Goal: Information Seeking & Learning: Learn about a topic

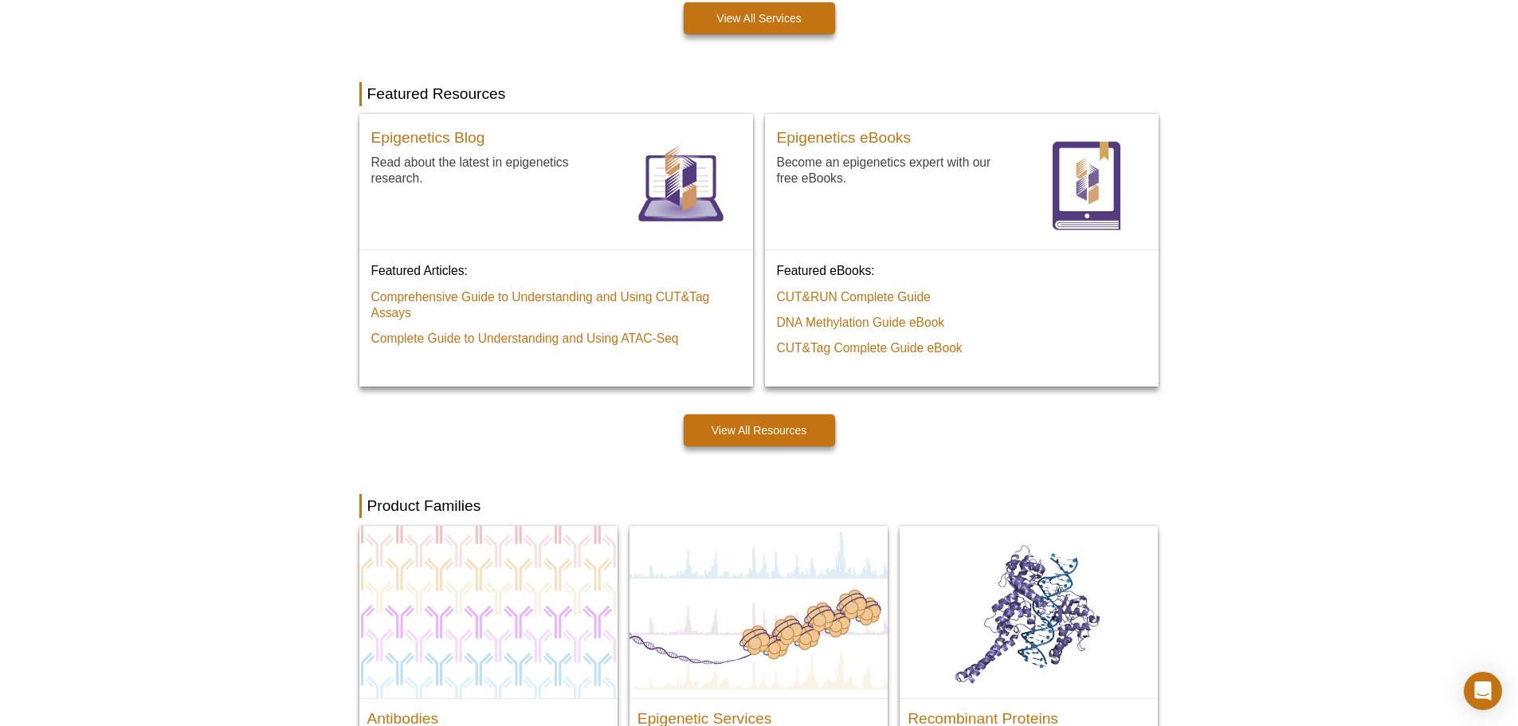
scroll to position [1172, 0]
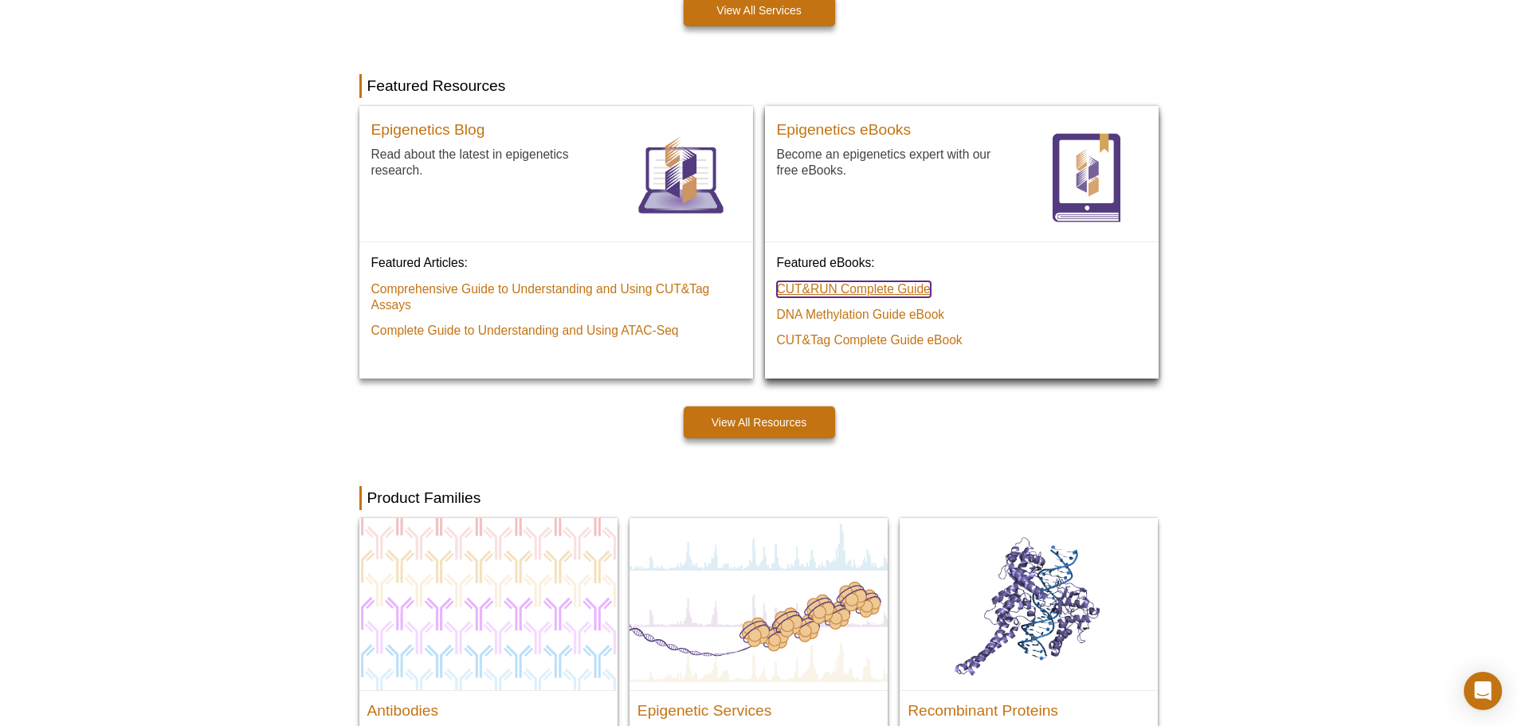
click at [887, 286] on link "CUT&RUN Complete Guide" at bounding box center [854, 289] width 154 height 16
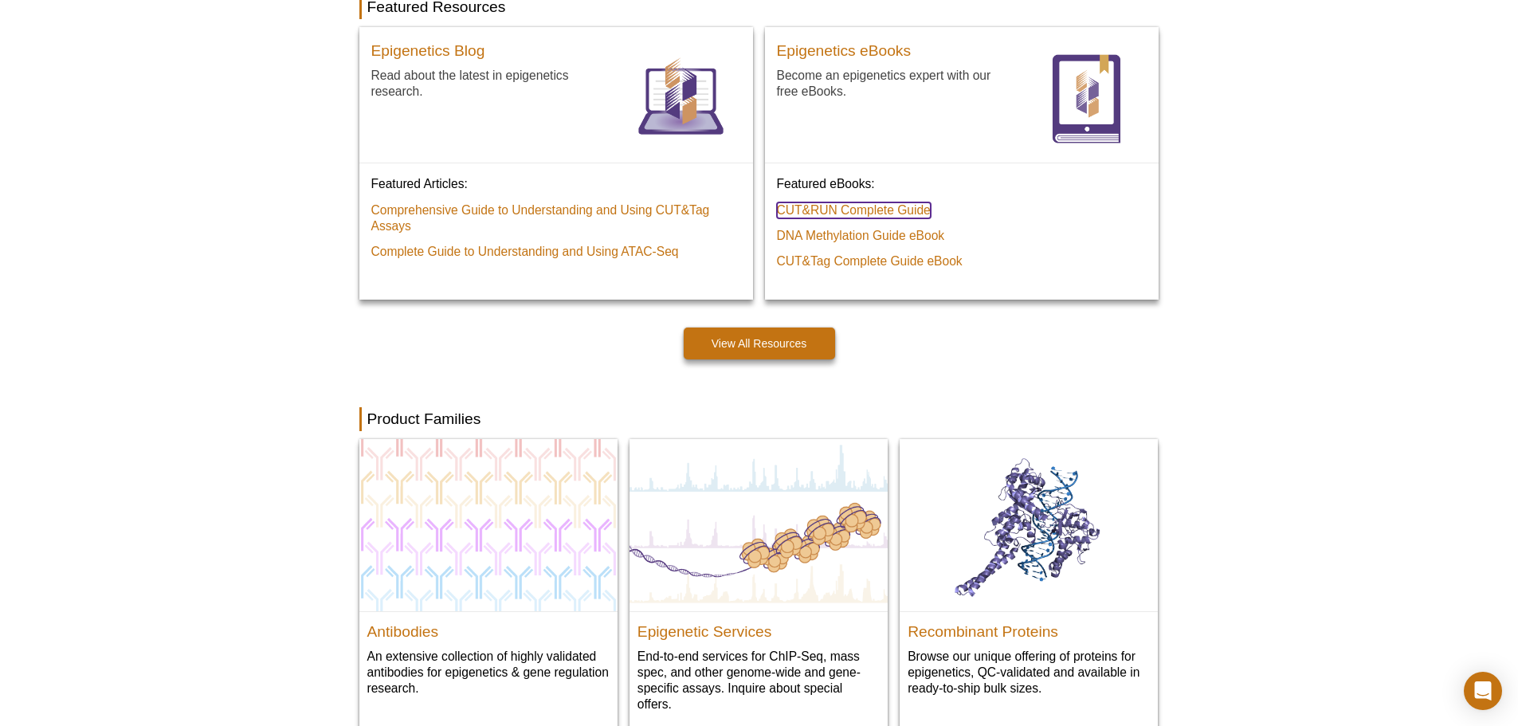
scroll to position [1483, 0]
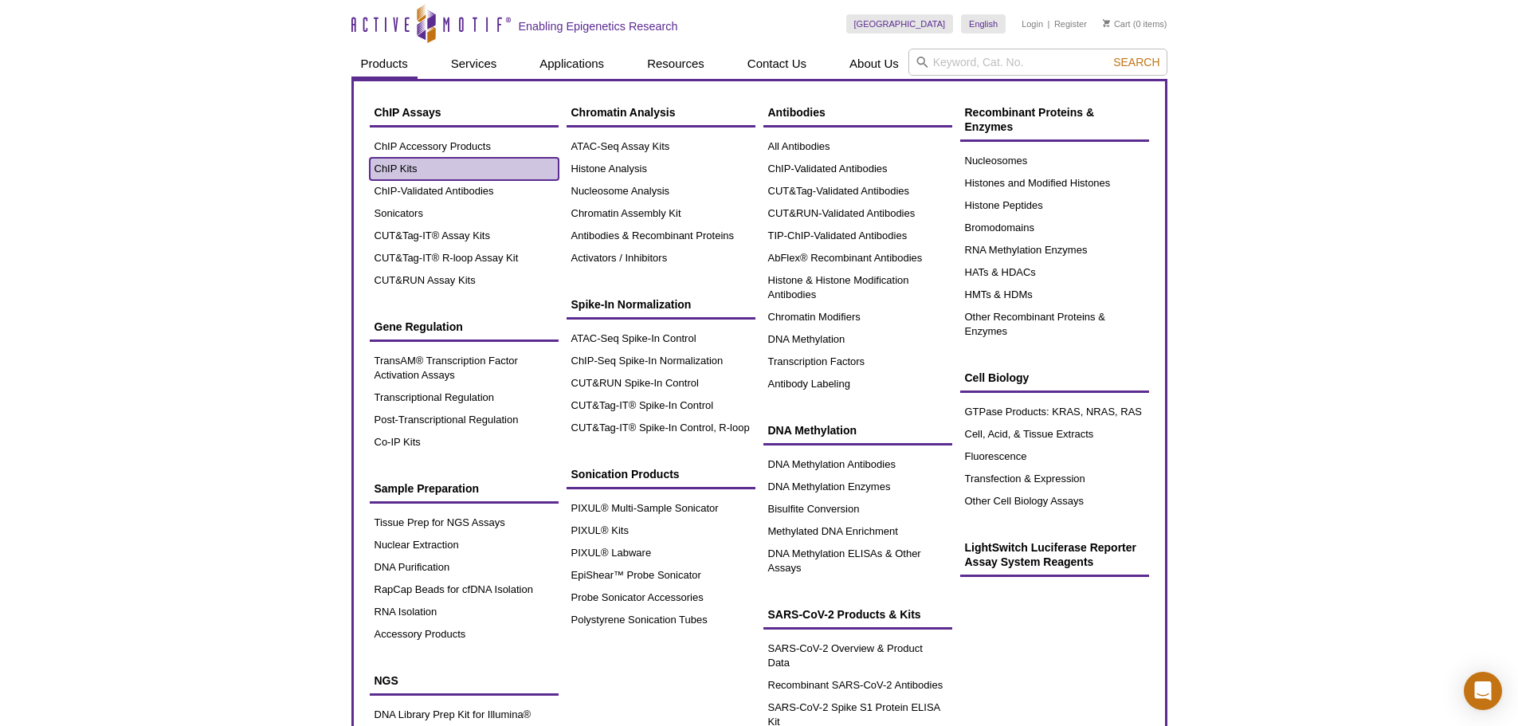
click at [406, 163] on link "ChIP Kits" at bounding box center [464, 169] width 189 height 22
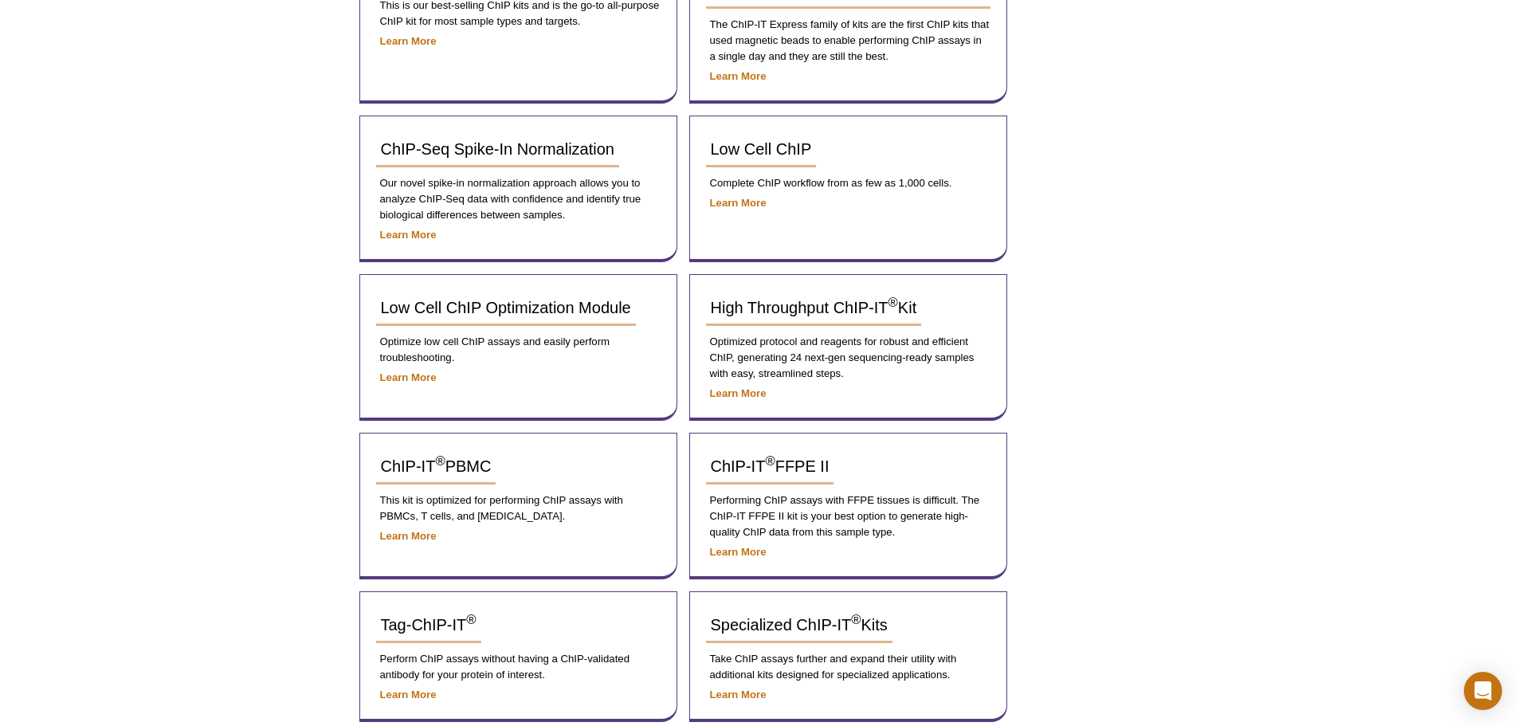
scroll to position [319, 0]
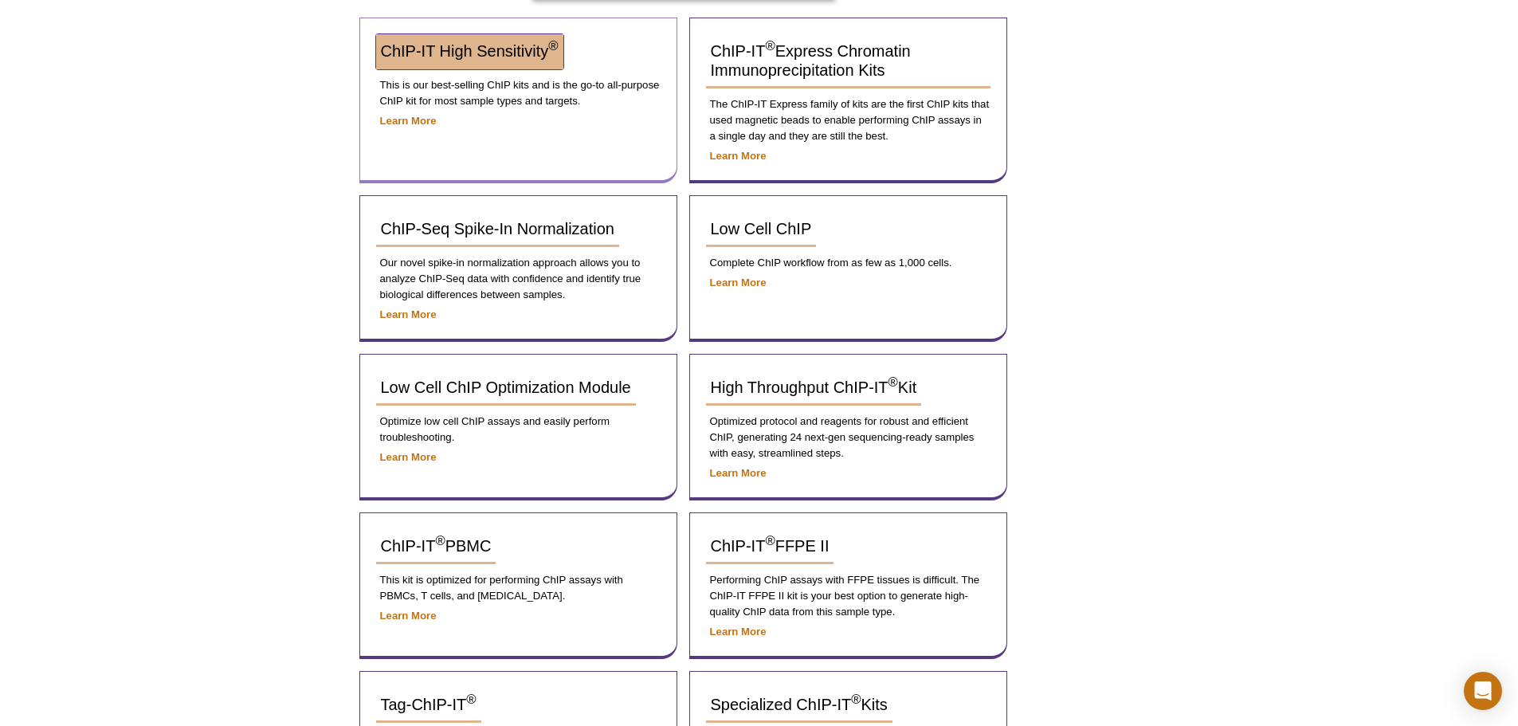
click at [457, 54] on span "ChIP-IT High Sensitivity ®" at bounding box center [470, 51] width 178 height 18
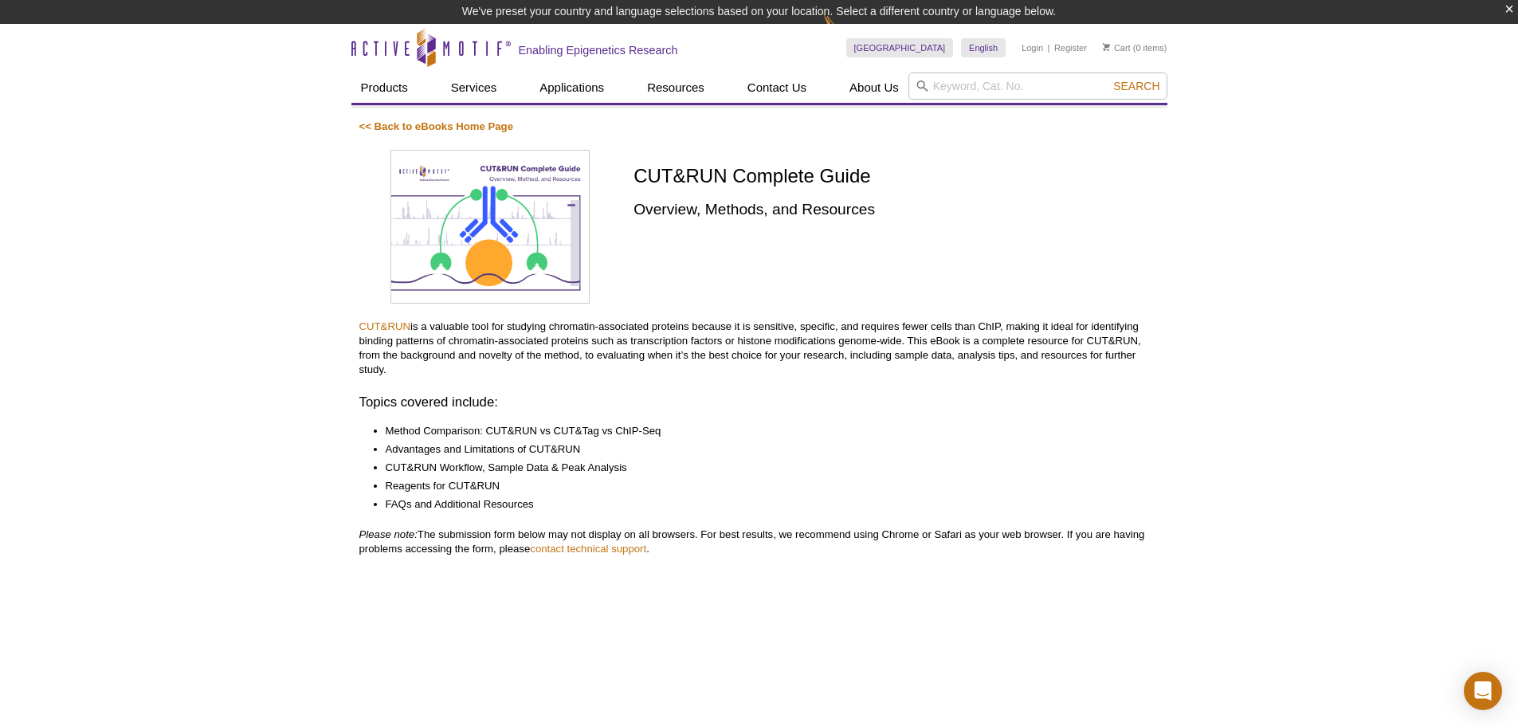
scroll to position [24, 0]
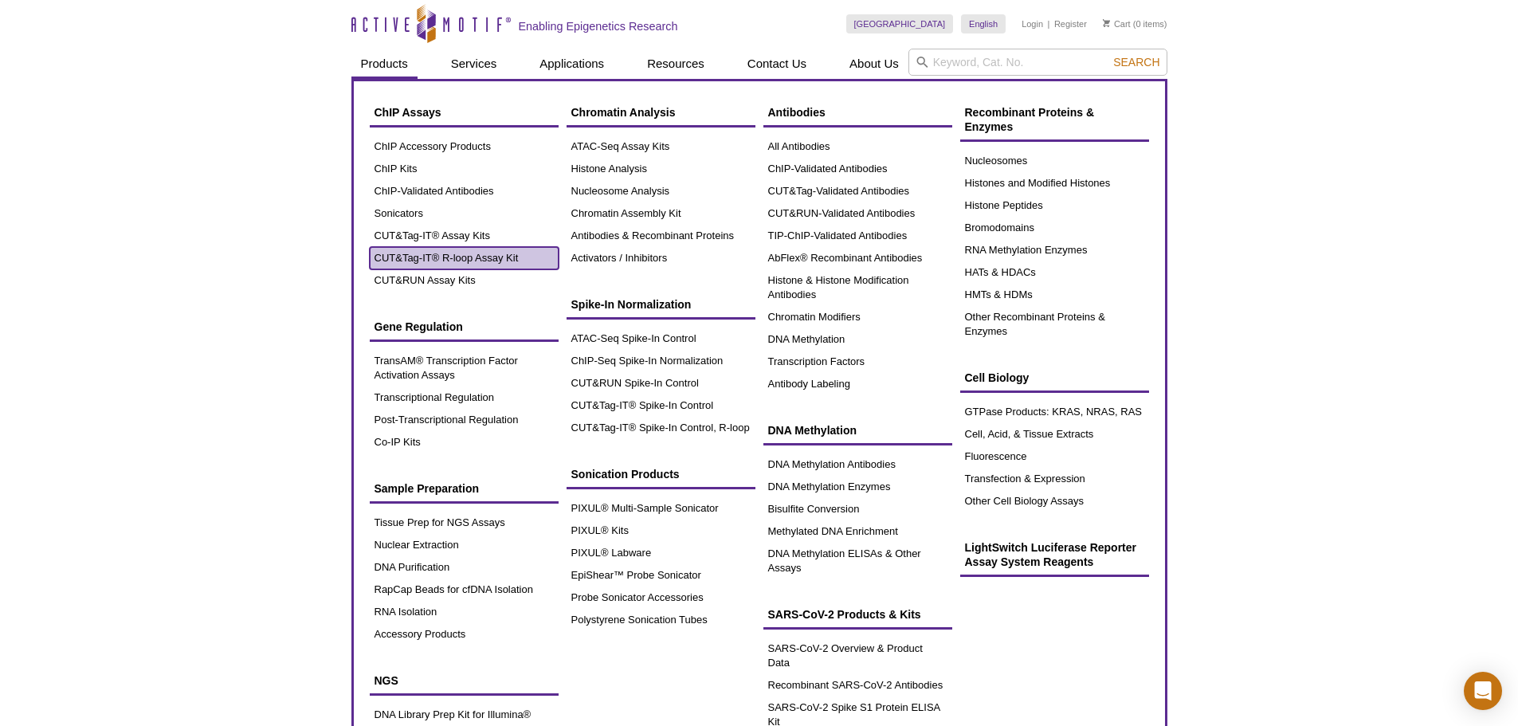
click at [486, 253] on link "CUT&Tag-IT® R-loop Assay Kit" at bounding box center [464, 258] width 189 height 22
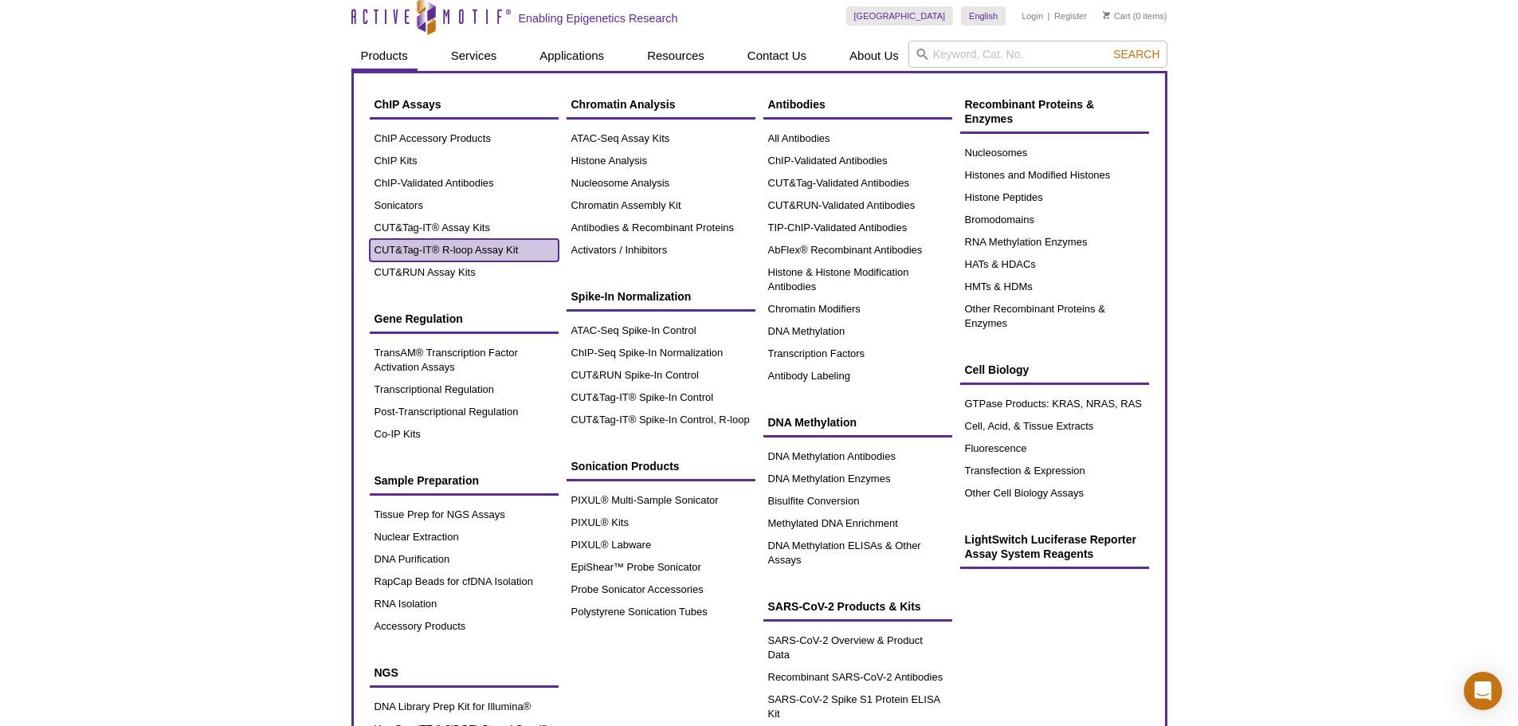
scroll to position [0, 0]
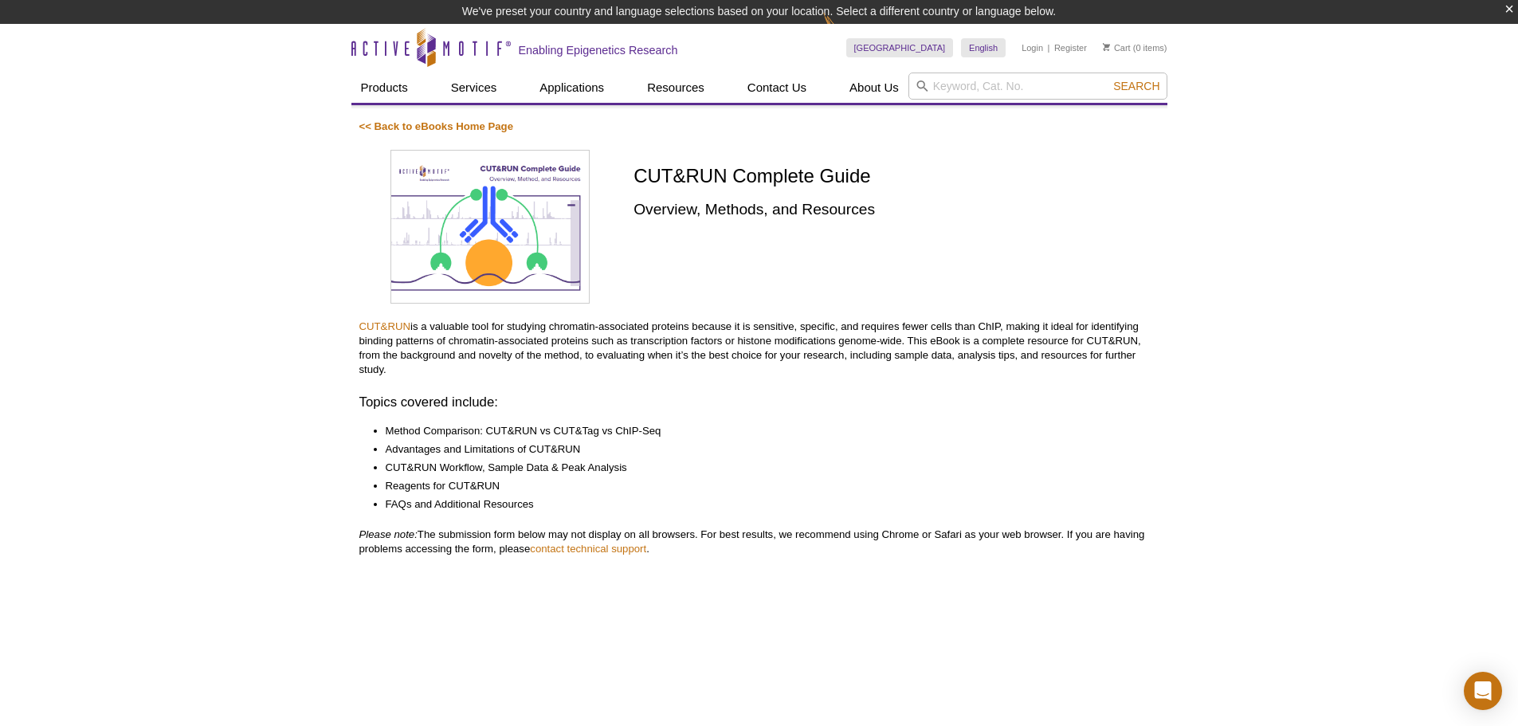
scroll to position [24, 0]
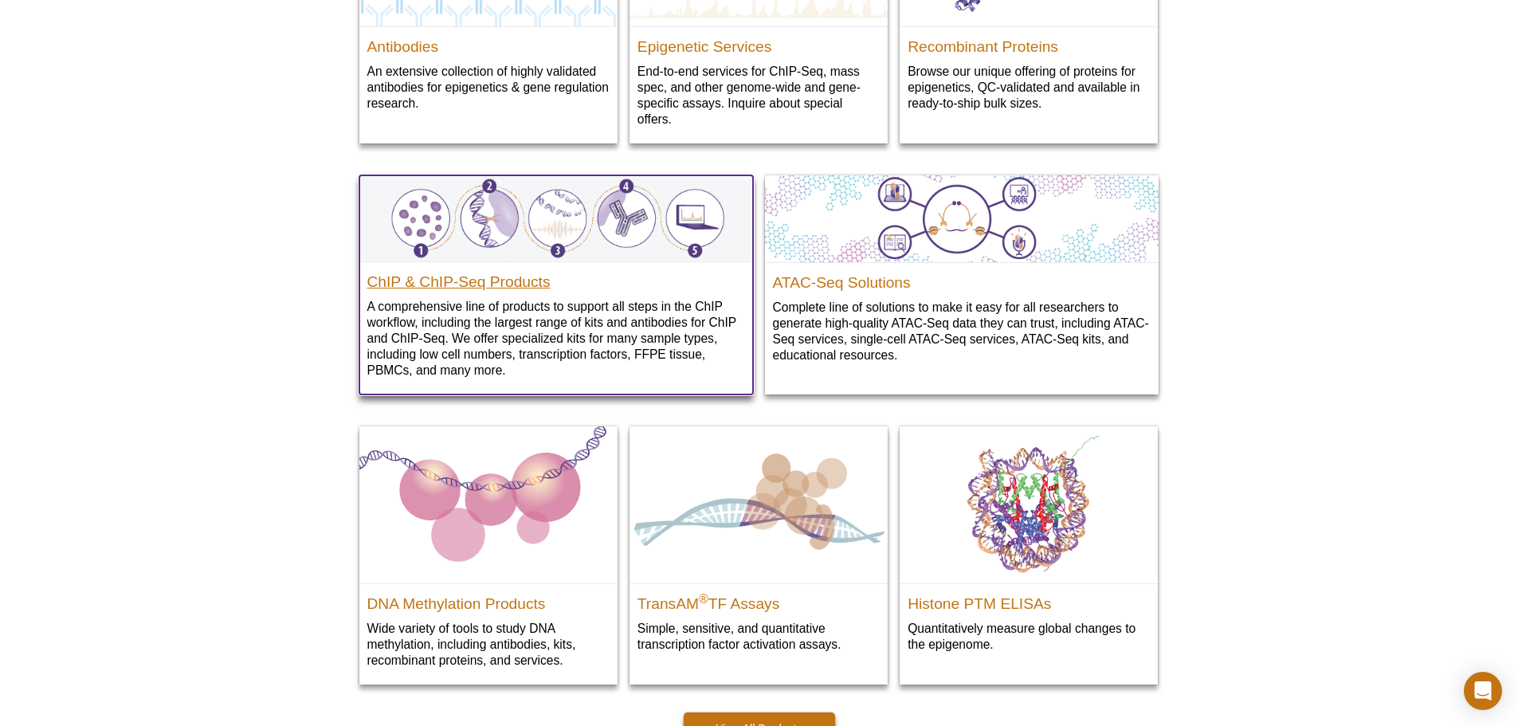
scroll to position [1380, 0]
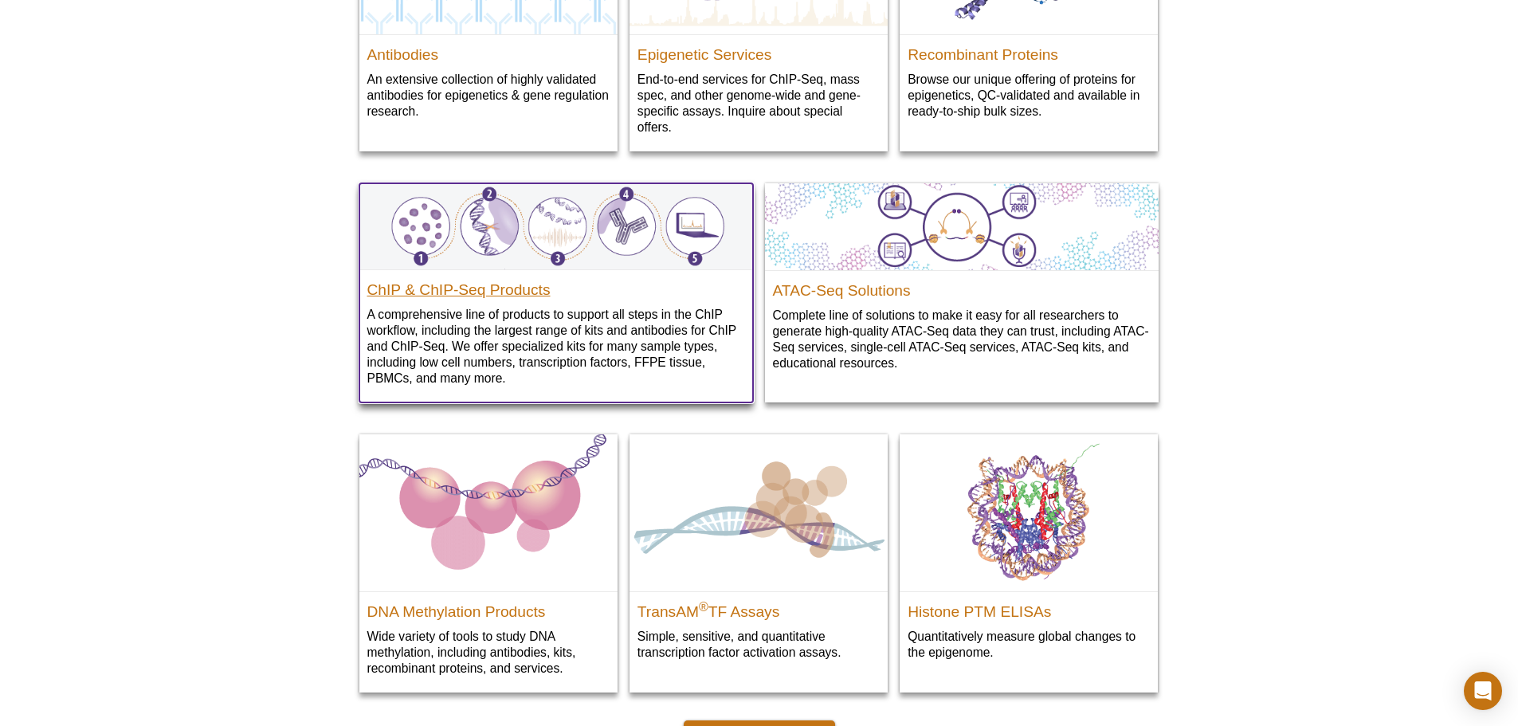
click at [479, 298] on h2 "ChIP & ChIP-Seq Products" at bounding box center [556, 286] width 378 height 24
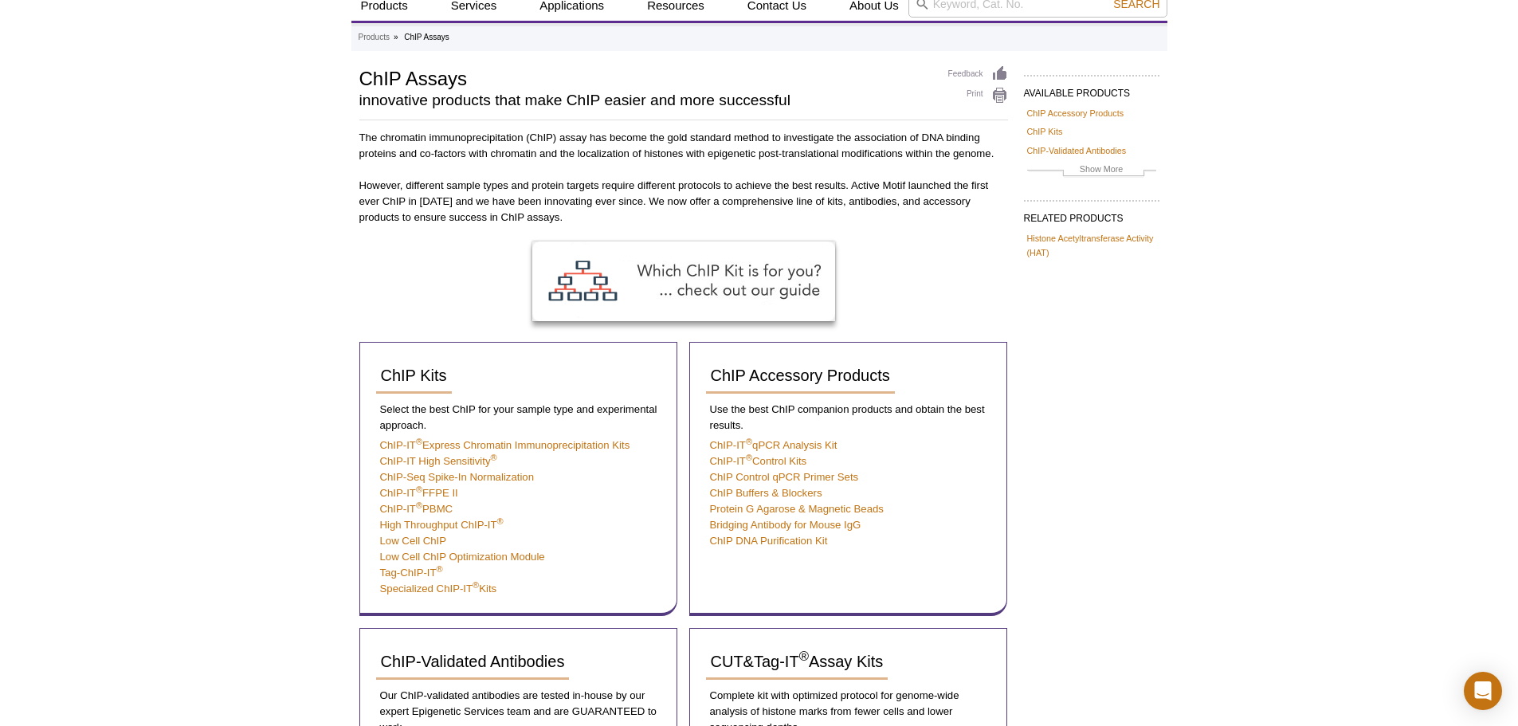
scroll to position [159, 0]
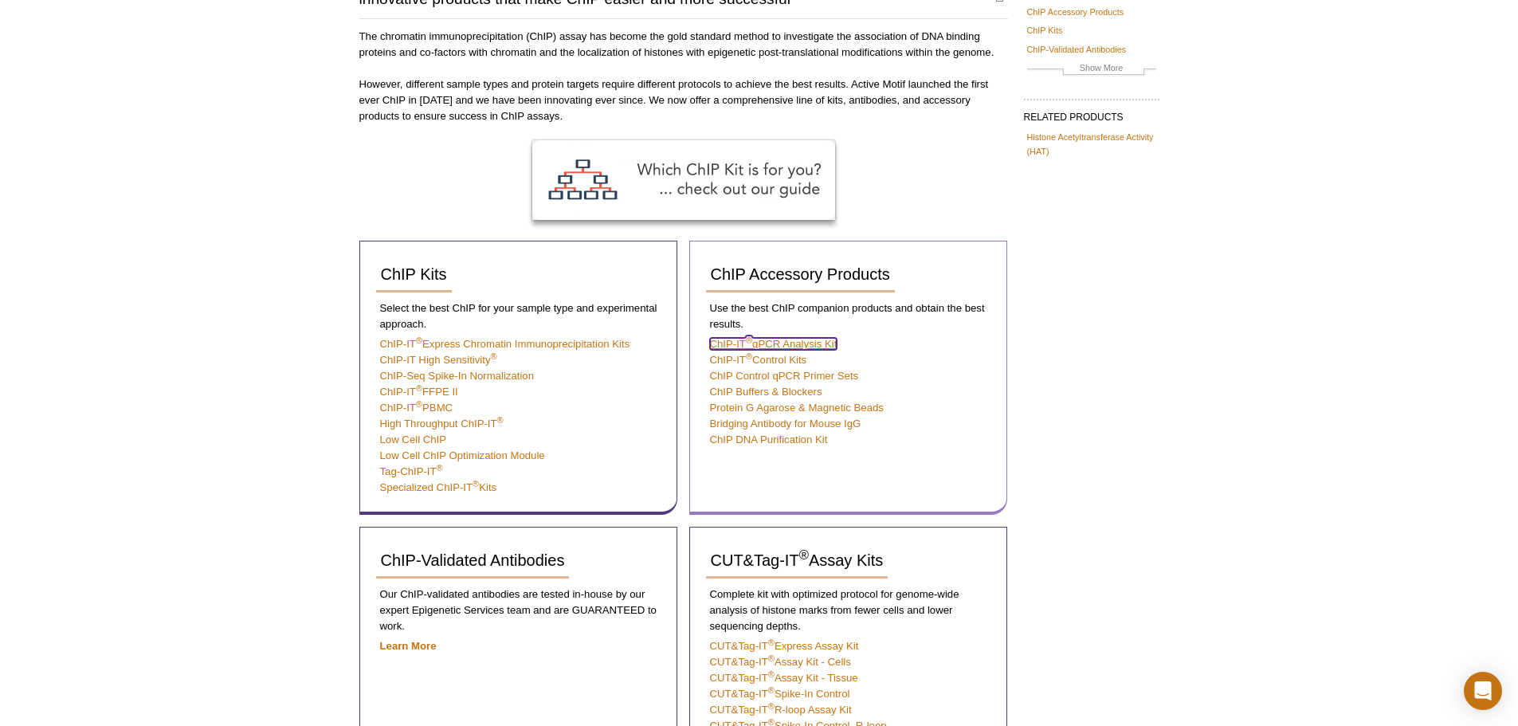
click at [804, 340] on link "ChIP-IT ® qPCR Analysis Kit" at bounding box center [774, 344] width 128 height 12
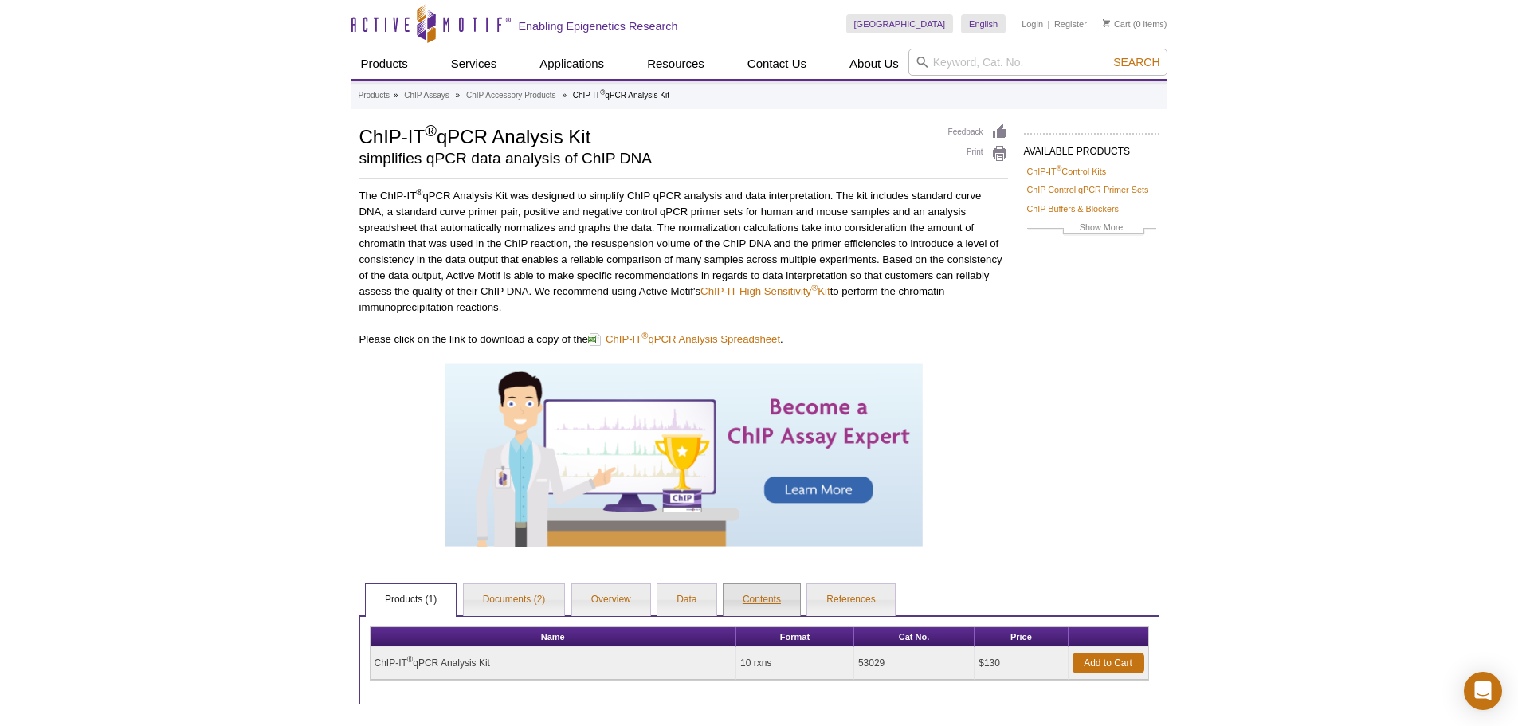
click at [766, 597] on link "Contents" at bounding box center [762, 600] width 77 height 32
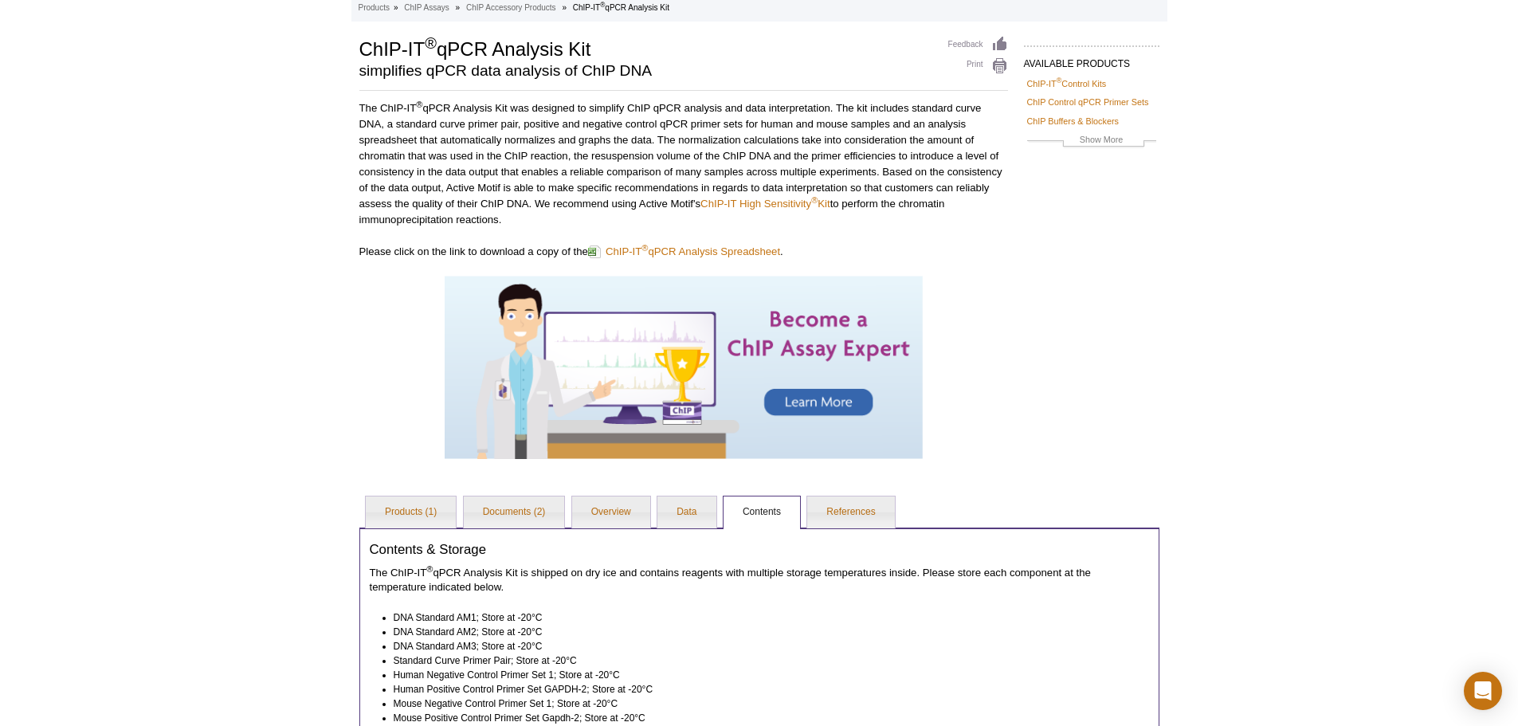
scroll to position [301, 0]
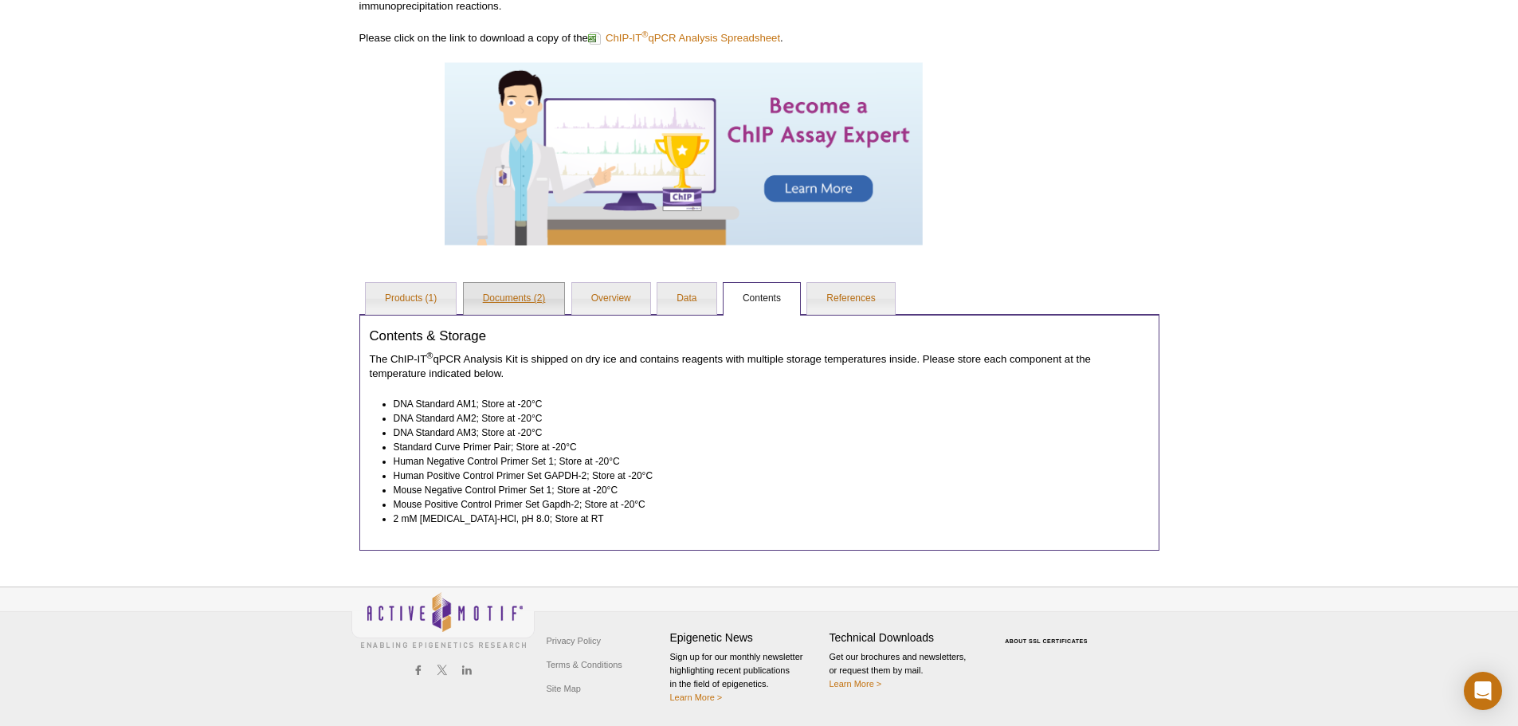
click at [517, 296] on link "Documents (2)" at bounding box center [514, 299] width 101 height 32
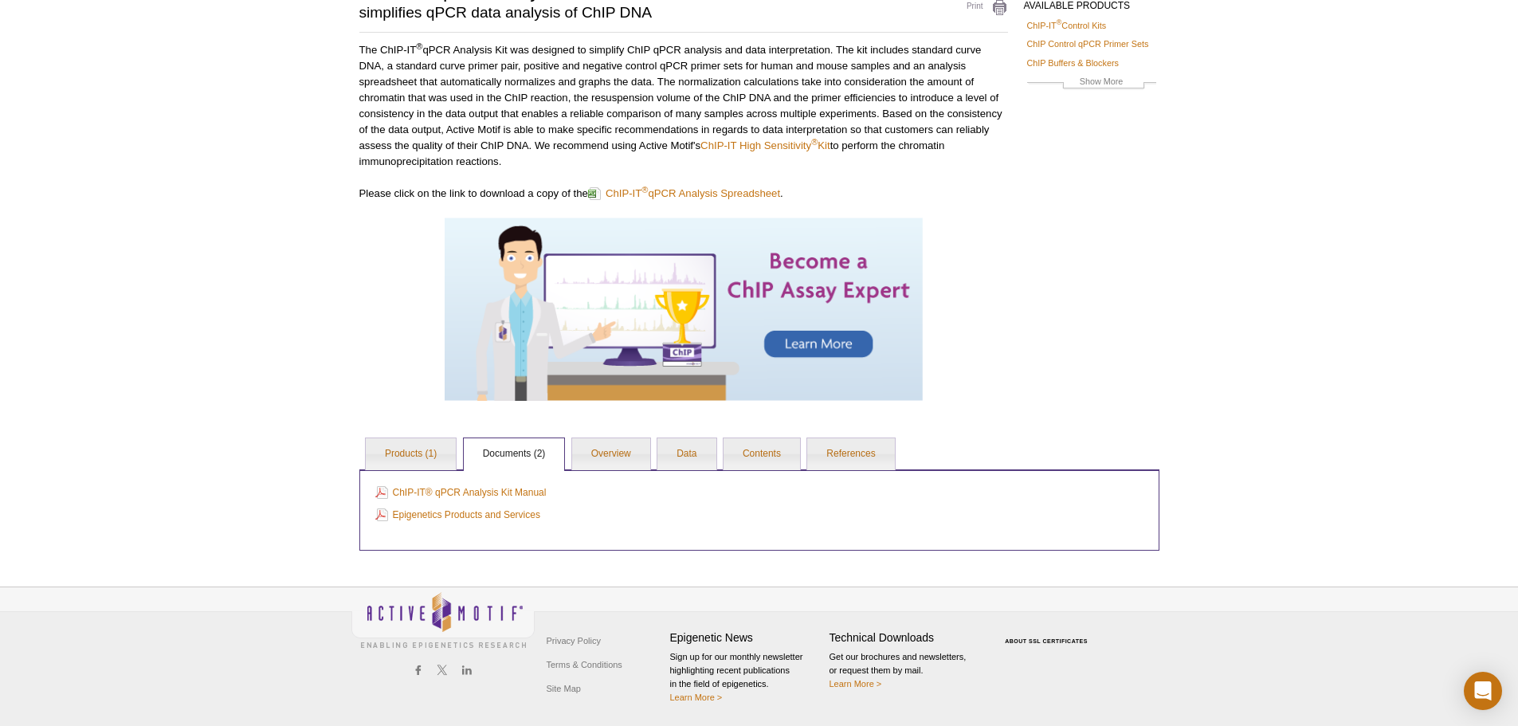
scroll to position [146, 0]
click at [404, 453] on link "Products (1)" at bounding box center [411, 454] width 90 height 32
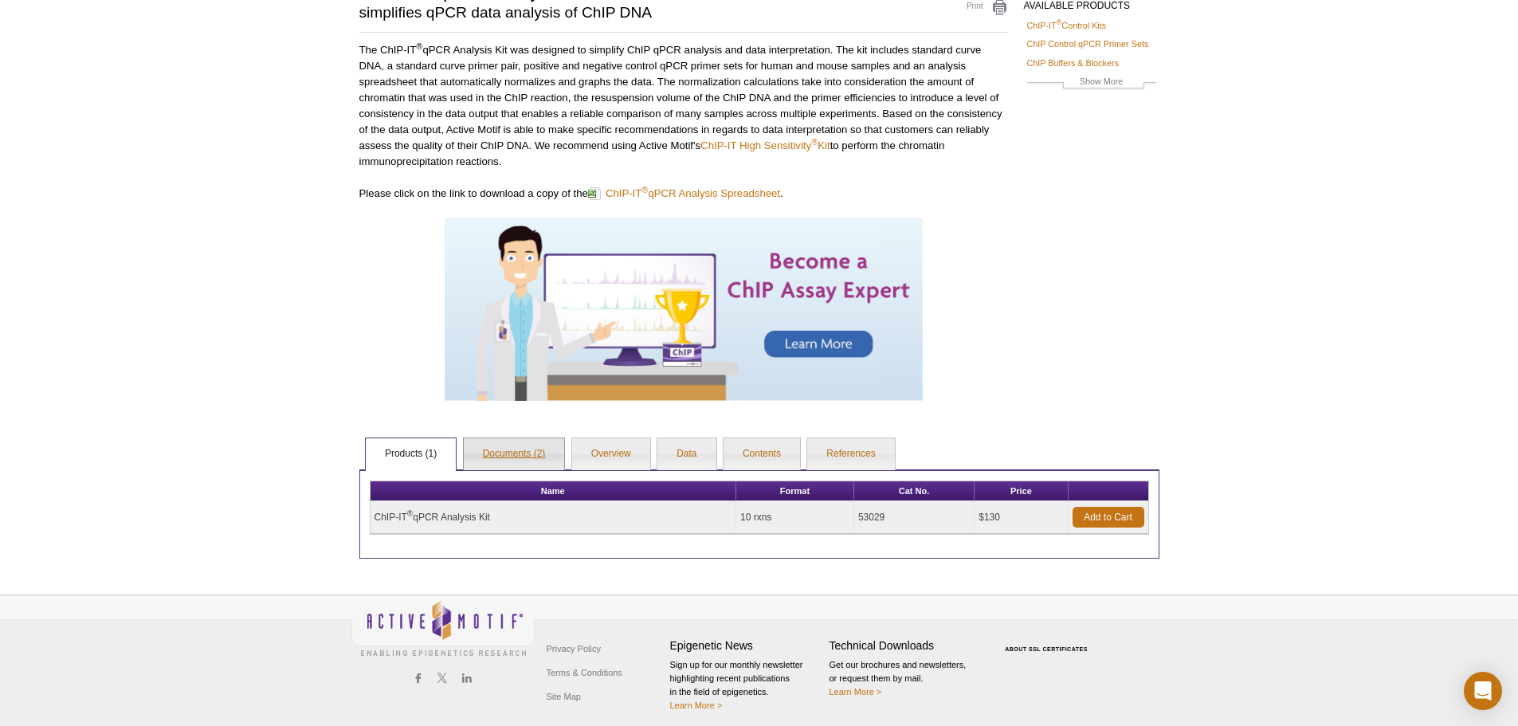
click at [550, 446] on link "Documents (2)" at bounding box center [514, 454] width 101 height 32
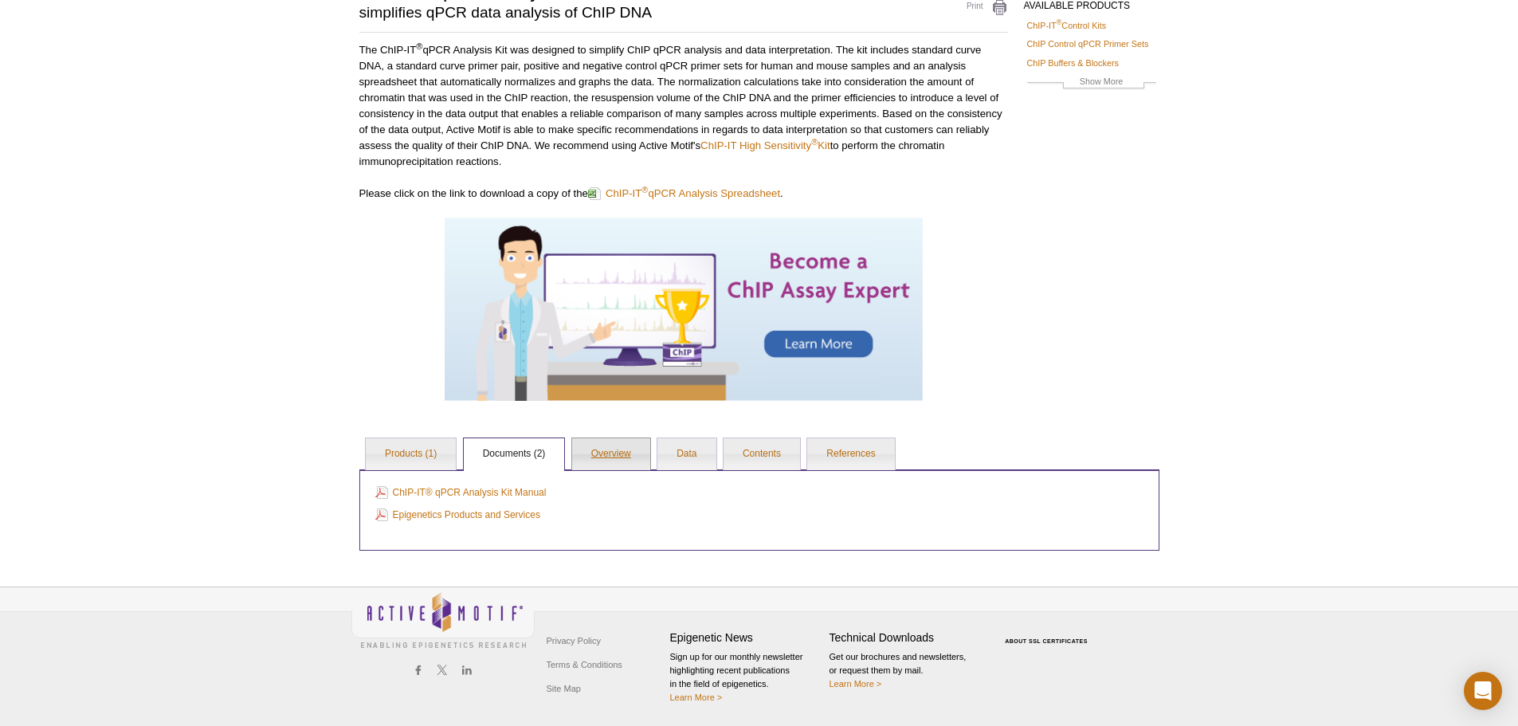
click at [595, 449] on link "Overview" at bounding box center [611, 454] width 78 height 32
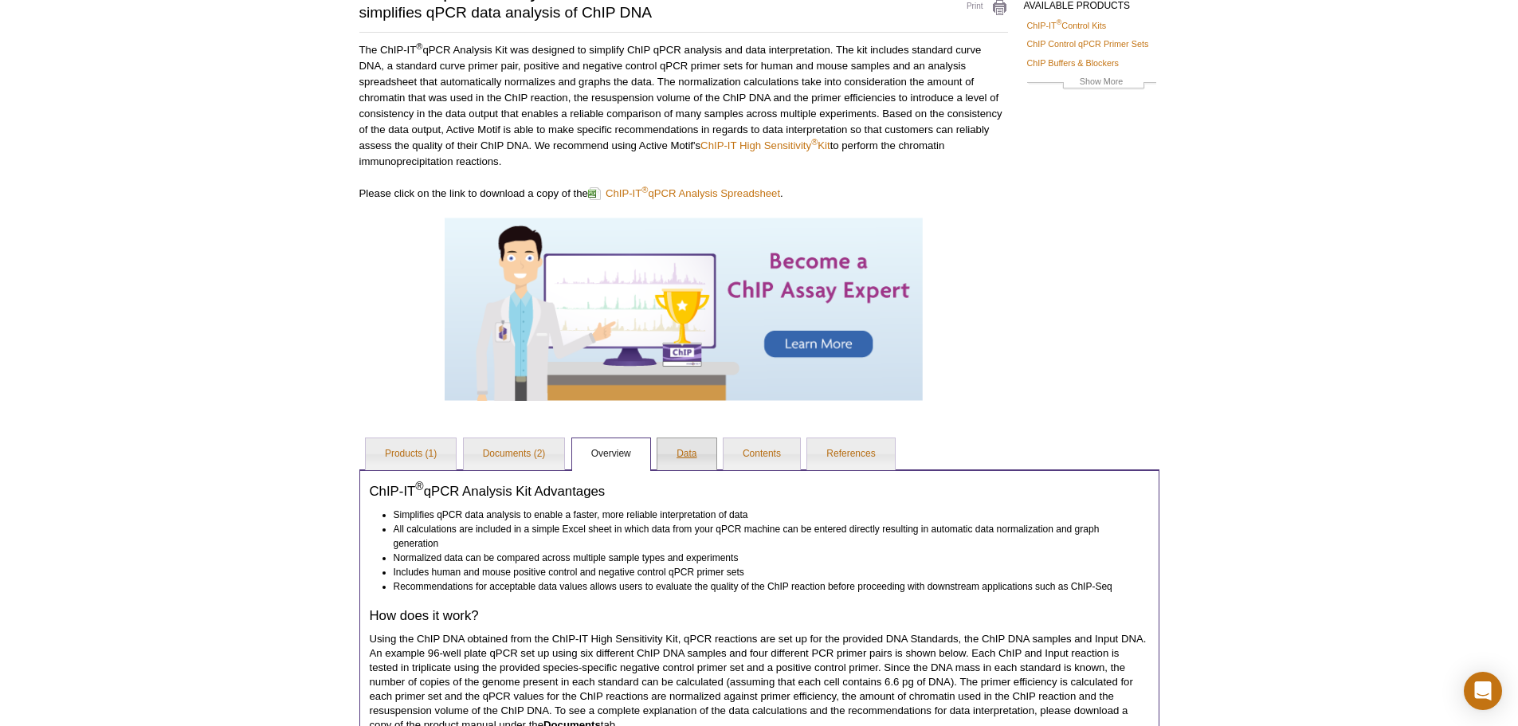
click at [712, 451] on link "Data" at bounding box center [687, 454] width 58 height 32
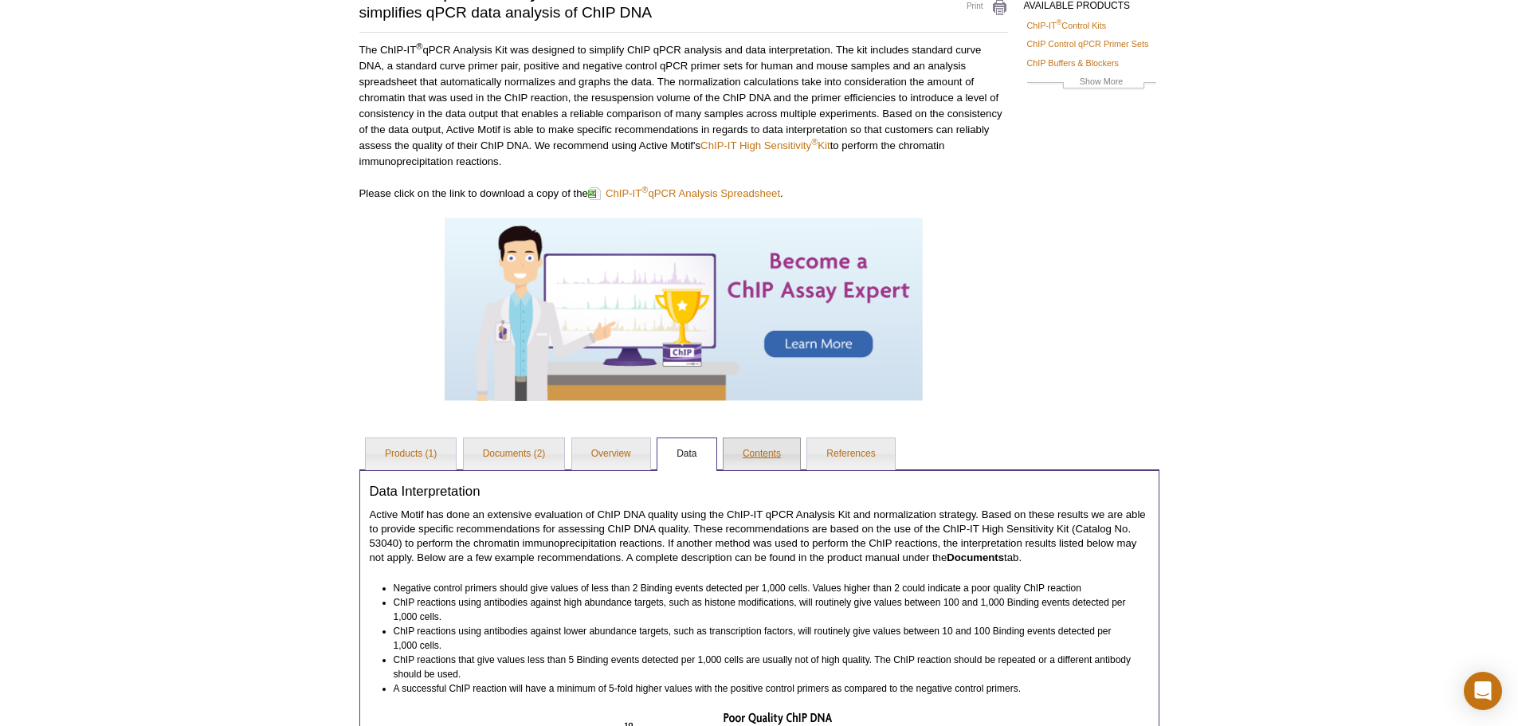
click at [766, 451] on link "Contents" at bounding box center [762, 454] width 77 height 32
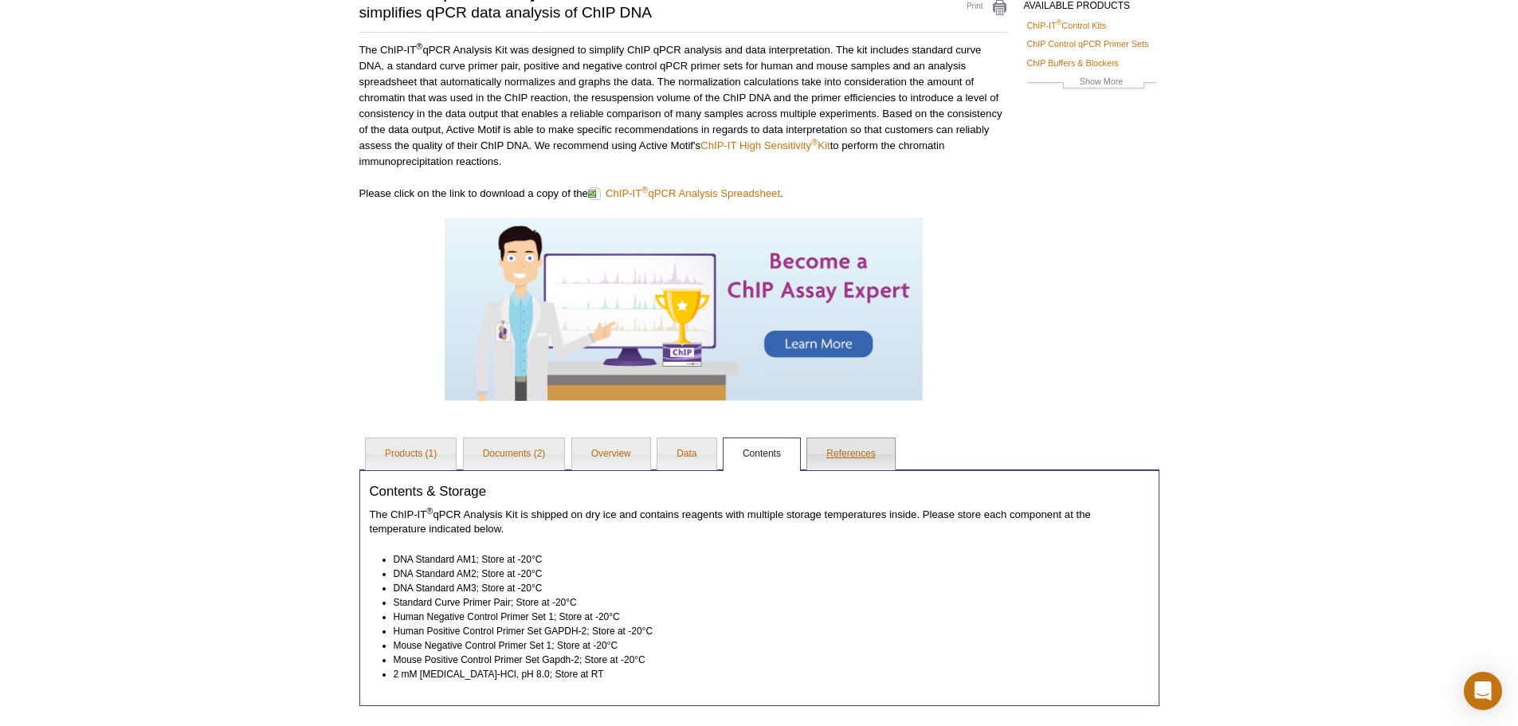
click at [845, 451] on link "References" at bounding box center [850, 454] width 87 height 32
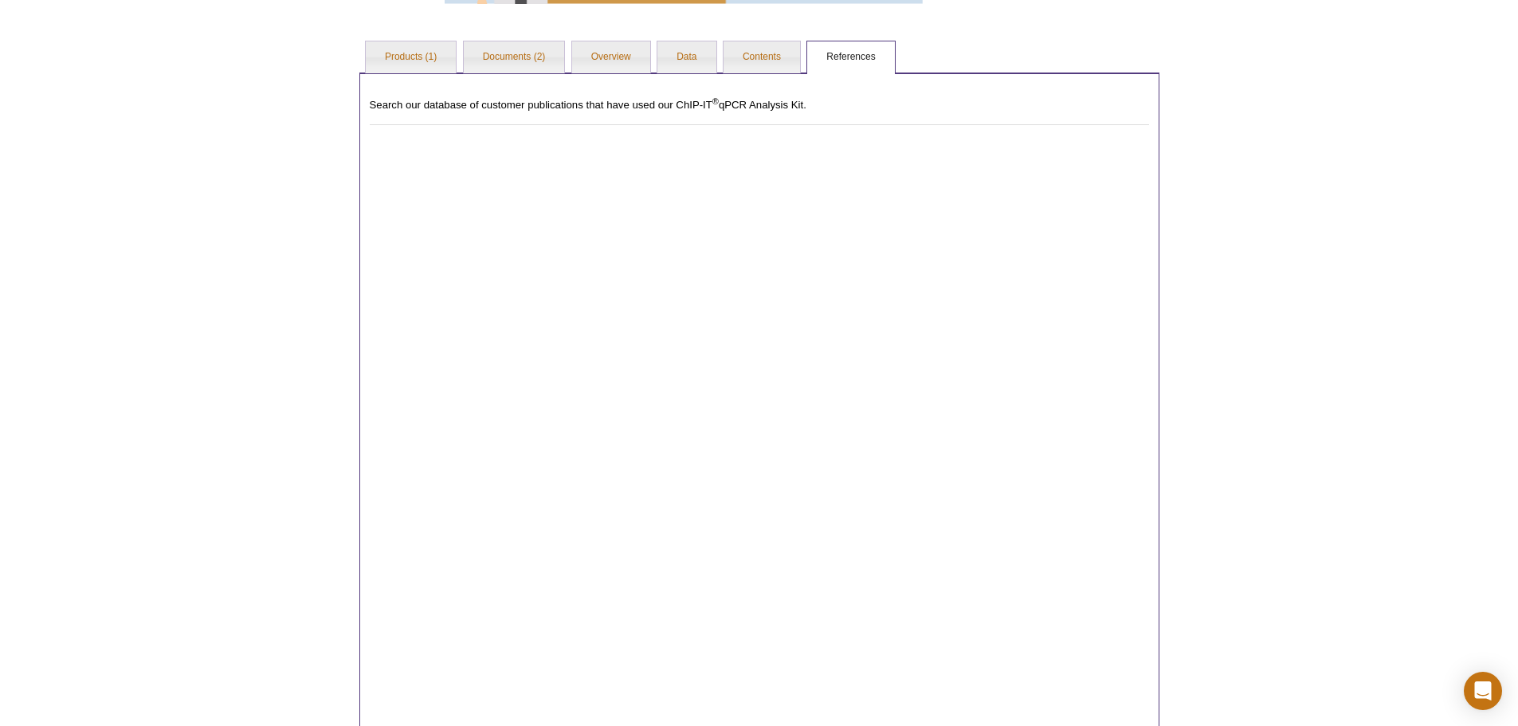
scroll to position [748, 0]
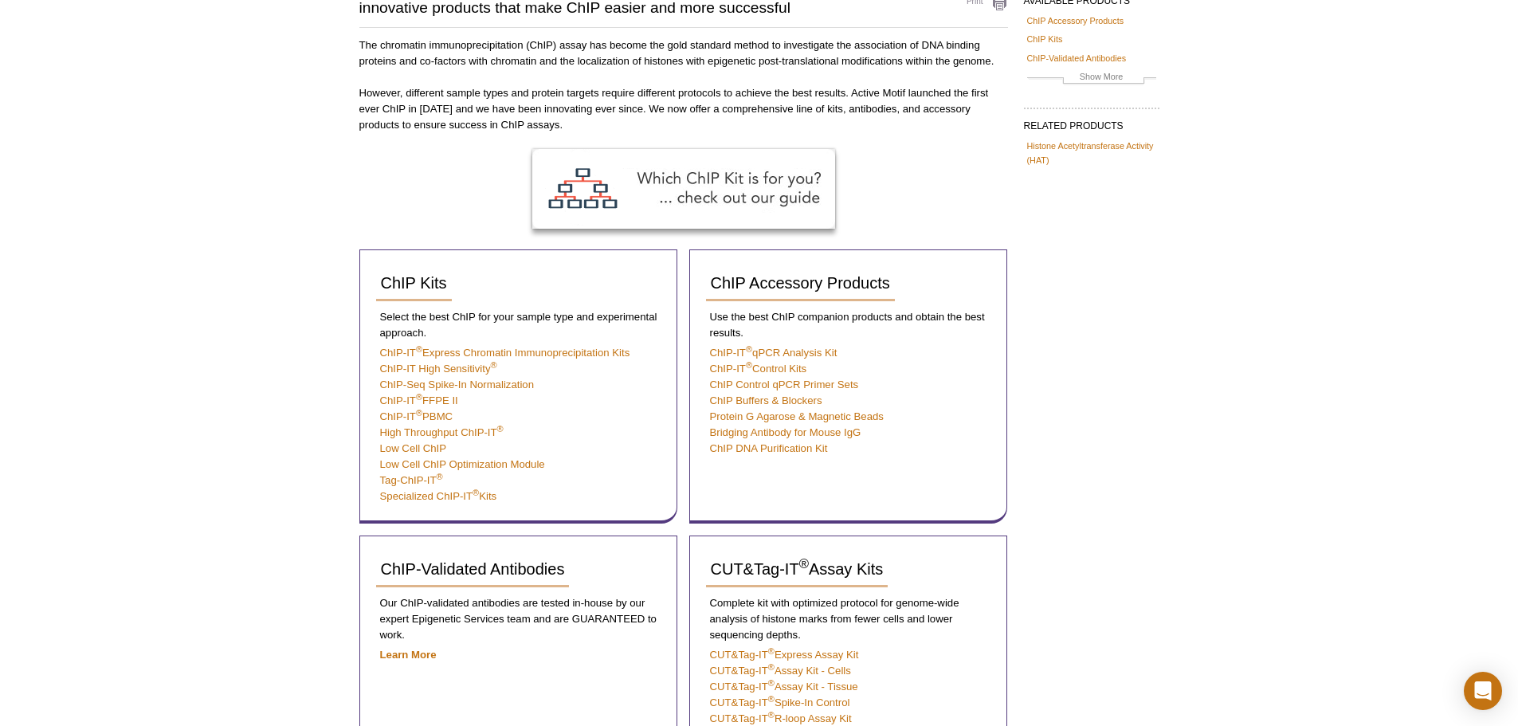
scroll to position [159, 0]
